Goal: Information Seeking & Learning: Check status

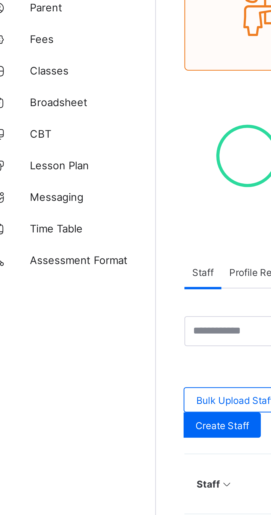
click at [32, 98] on span "Broadsheet" at bounding box center [44, 99] width 44 height 4
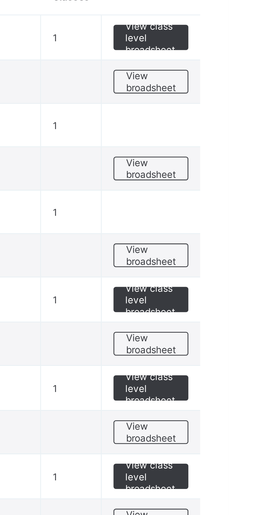
click at [251, 154] on span "View broadsheet" at bounding box center [243, 153] width 17 height 8
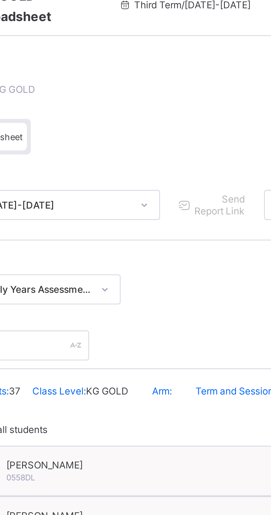
scroll to position [0, 0]
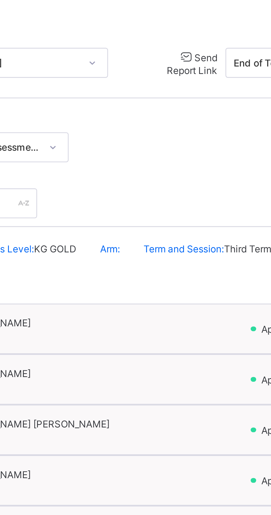
click at [176, 81] on span "Send Report Link" at bounding box center [185, 82] width 18 height 9
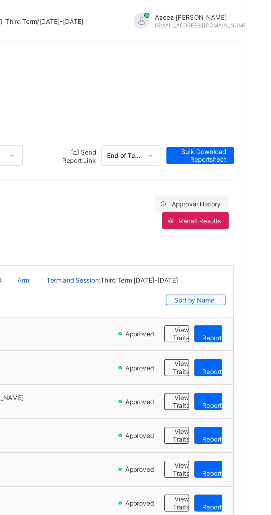
click at [177, 84] on span "Send Report Link" at bounding box center [185, 82] width 18 height 9
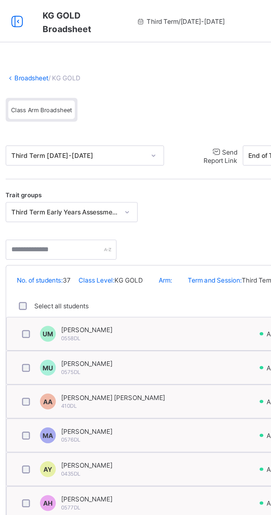
click at [176, 80] on span "Send Report Link" at bounding box center [185, 82] width 18 height 9
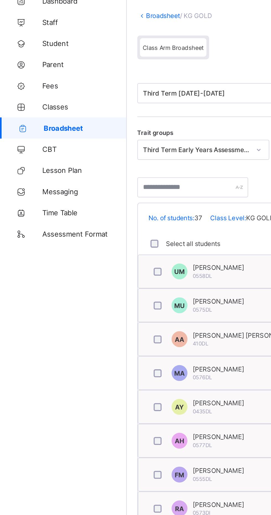
click at [27, 66] on span "Parent" at bounding box center [44, 66] width 44 height 4
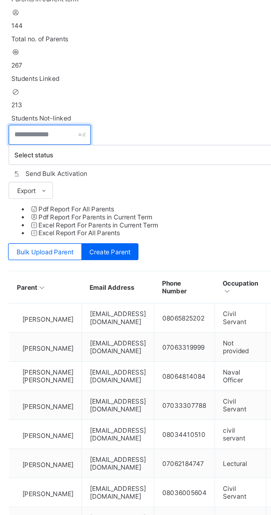
click at [93, 170] on input "text" at bounding box center [97, 175] width 43 height 11
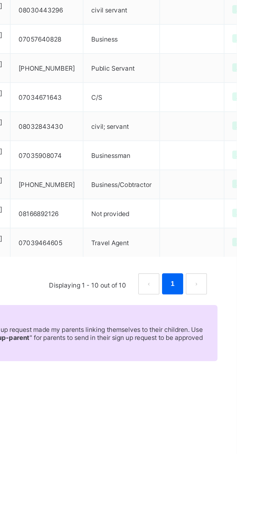
type input "********"
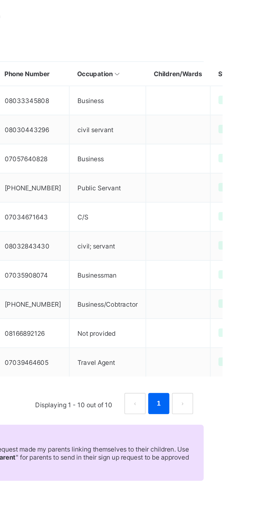
click at [261, 328] on div at bounding box center [247, 328] width 25 height 0
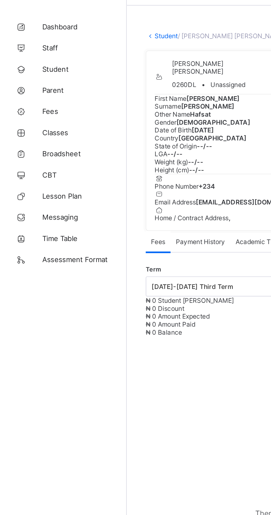
click at [76, 41] on div "× Delete Document This action would delete the document with name: from the sys…" at bounding box center [168, 171] width 205 height 286
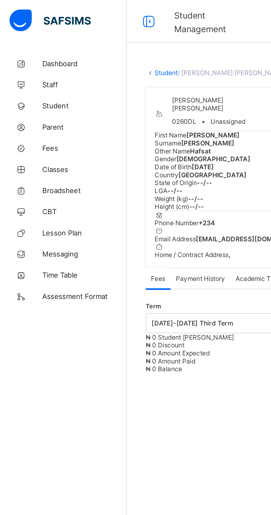
click at [73, 12] on icon at bounding box center [77, 11] width 9 height 8
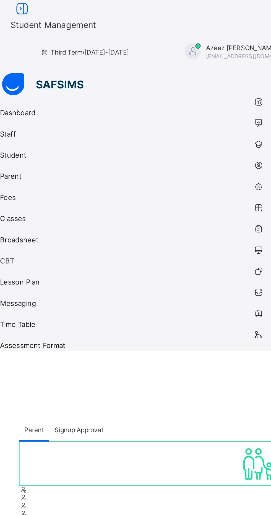
click at [16, 9] on icon at bounding box center [11, 5] width 9 height 8
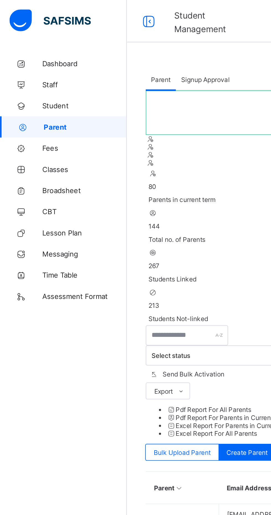
click at [30, 55] on span "Student" at bounding box center [44, 55] width 44 height 4
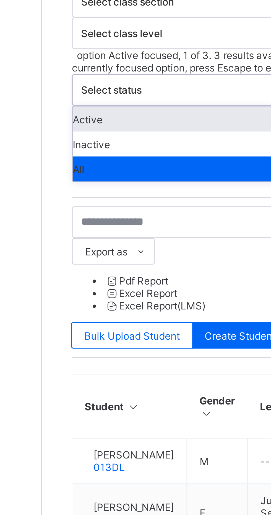
click at [65, 215] on div "Dashboard Staff Student Parent Fees Classes Broadsheet CBT Lesson Plan Messagin…" at bounding box center [33, 268] width 66 height 493
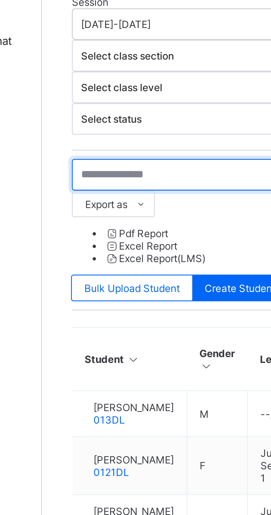
click at [84, 194] on input "text" at bounding box center [117, 199] width 83 height 11
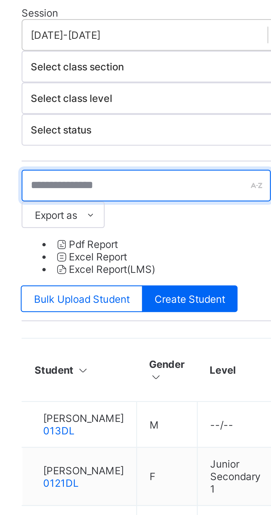
type input "*"
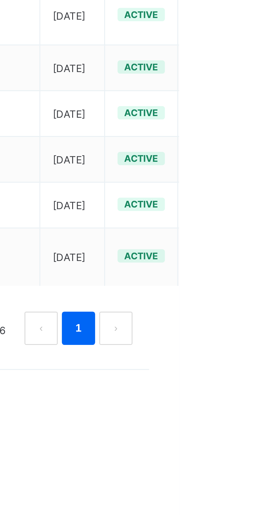
type input "******"
click at [0, 0] on ul "View Profile Edit Student Link Parent/Guardian Delete Student" at bounding box center [0, 0] width 0 height 0
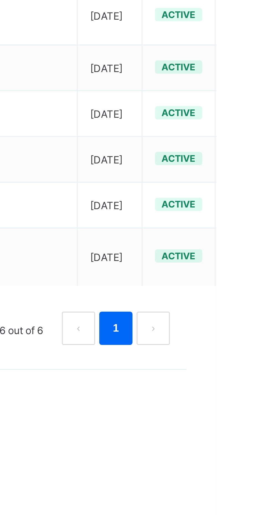
click at [0, 0] on div "View Profile" at bounding box center [0, 0] width 0 height 0
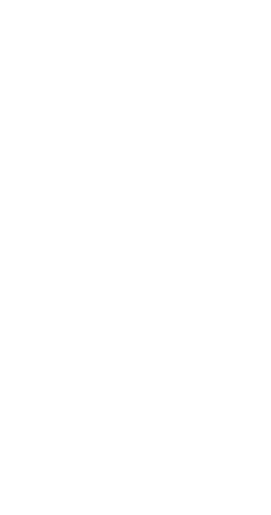
click at [103, 120] on span at bounding box center [103, 122] width 0 height 4
click at [103, 120] on span "Email Address" at bounding box center [92, 122] width 22 height 4
click at [86, 116] on icon at bounding box center [83, 118] width 5 height 4
click at [257, 116] on div at bounding box center [169, 118] width 176 height 4
click at [86, 116] on icon at bounding box center [83, 118] width 5 height 4
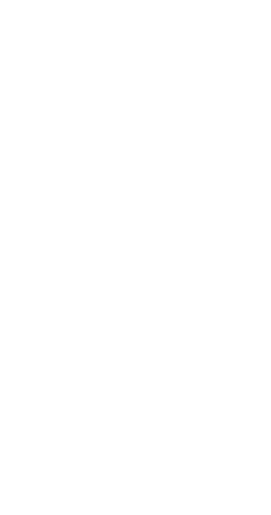
click at [103, 120] on span at bounding box center [103, 122] width 0 height 4
click at [162, 120] on span "suleimanibrahim93@gmail.com" at bounding box center [132, 122] width 59 height 4
click at [86, 116] on icon at bounding box center [83, 118] width 5 height 4
click at [103, 120] on span "Email Address" at bounding box center [92, 122] width 22 height 4
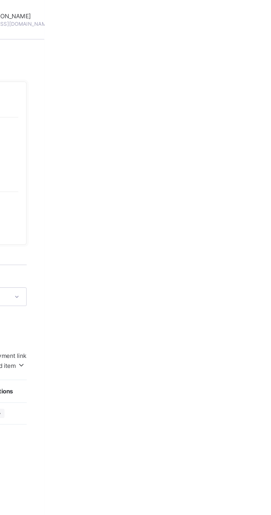
click at [86, 116] on icon at bounding box center [83, 118] width 5 height 4
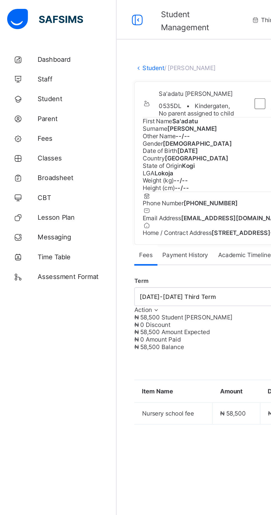
click at [32, 66] on span "Parent" at bounding box center [44, 66] width 44 height 4
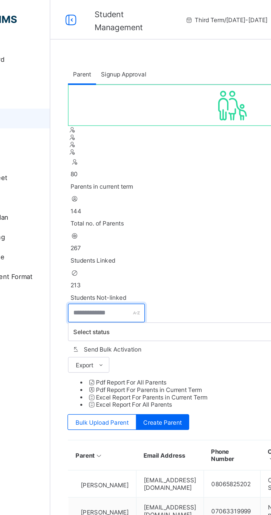
click at [110, 170] on input "text" at bounding box center [97, 175] width 43 height 11
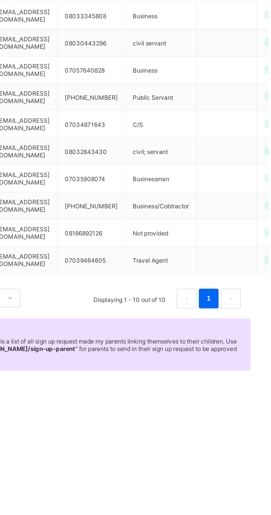
click at [238, 422] on link "1" at bounding box center [237, 425] width 5 height 7
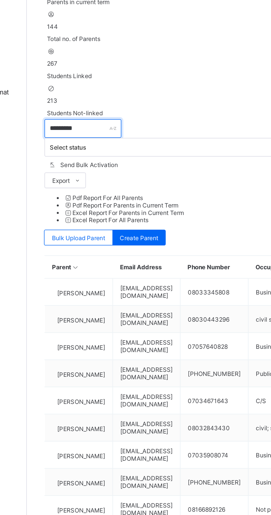
click at [106, 170] on input "********" at bounding box center [97, 175] width 43 height 11
type input "**********"
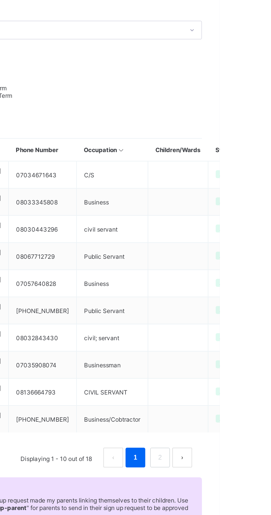
click at [261, 267] on div at bounding box center [247, 267] width 25 height 0
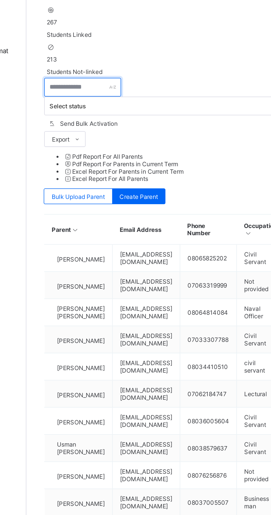
click at [95, 170] on input "text" at bounding box center [97, 175] width 43 height 11
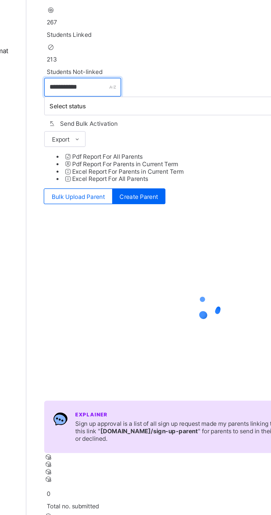
type input "**********"
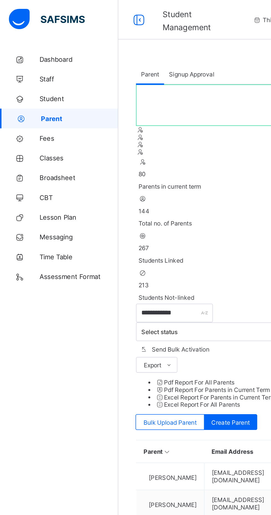
click at [33, 99] on span "Broadsheet" at bounding box center [44, 99] width 44 height 4
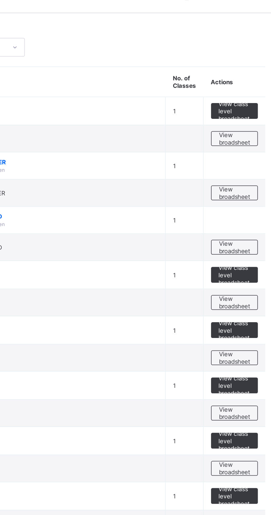
click at [249, 153] on span "View broadsheet" at bounding box center [243, 153] width 17 height 8
